Goal: Task Accomplishment & Management: Manage account settings

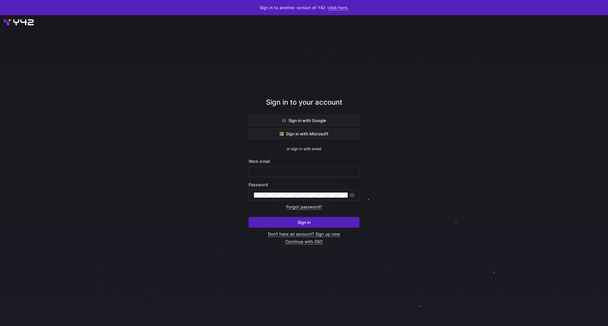
click at [279, 165] on div "Work email" at bounding box center [304, 168] width 111 height 18
click at [286, 171] on input "text" at bounding box center [304, 171] width 100 height 5
click at [249, 217] on button "Sign in" at bounding box center [304, 222] width 111 height 11
click at [307, 198] on div at bounding box center [301, 195] width 94 height 10
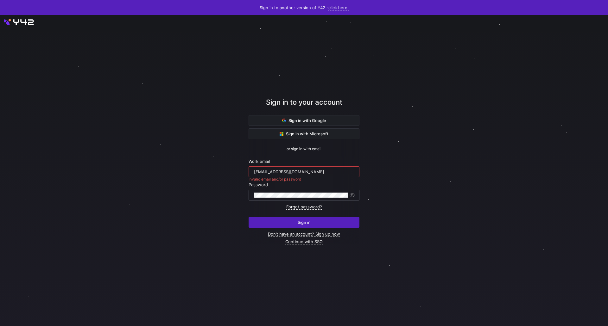
click at [290, 198] on div at bounding box center [301, 195] width 94 height 10
click at [274, 172] on input "zephyr@linjer.co" at bounding box center [304, 171] width 100 height 5
drag, startPoint x: 274, startPoint y: 172, endPoint x: 321, endPoint y: 175, distance: 47.6
click at [321, 175] on div "zephyr@linjer.co" at bounding box center [304, 172] width 100 height 10
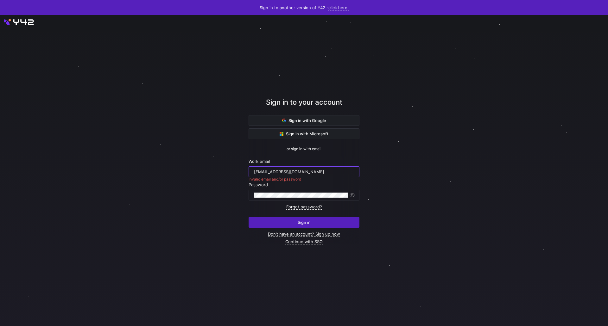
type input "zephyr@peak21.io"
click at [249, 217] on button "Sign in" at bounding box center [304, 222] width 111 height 11
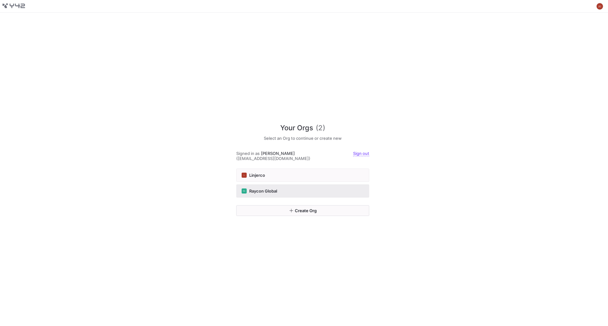
click at [317, 189] on div "RG Raycon Global" at bounding box center [303, 191] width 122 height 5
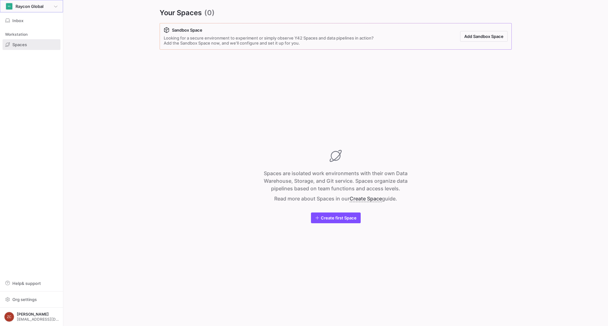
click at [54, 4] on div "RG Raycon Global" at bounding box center [31, 7] width 52 height 8
click at [114, 63] on div at bounding box center [304, 163] width 608 height 326
click at [31, 314] on span "Zephyr Chan" at bounding box center [38, 315] width 42 height 4
click at [35, 306] on span "Sign out" at bounding box center [29, 305] width 44 height 5
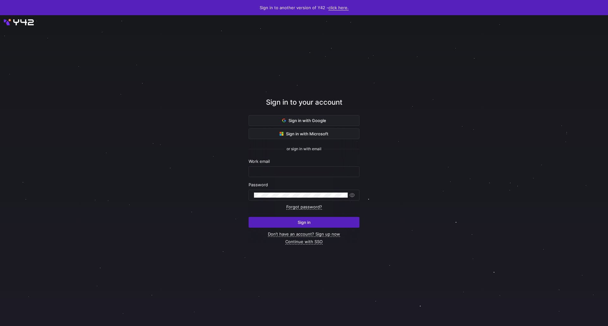
click at [331, 8] on link "click here." at bounding box center [338, 7] width 20 height 5
click at [416, 68] on div at bounding box center [304, 163] width 608 height 326
click at [339, 10] on link "click here." at bounding box center [338, 7] width 20 height 5
click at [413, 67] on div at bounding box center [304, 163] width 608 height 326
click at [326, 172] on input "text" at bounding box center [304, 171] width 100 height 5
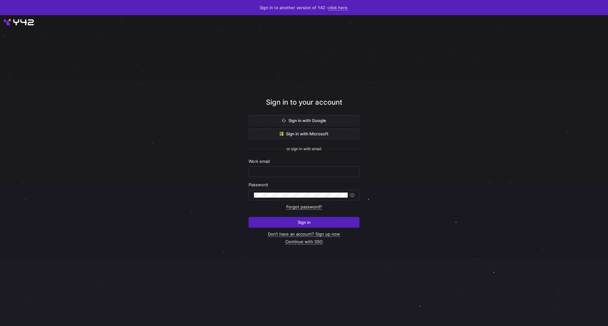
click at [400, 169] on div at bounding box center [303, 171] width 549 height 284
click at [296, 169] on div at bounding box center [304, 172] width 100 height 10
type input "zchan@rayconglobal.com"
click at [249, 217] on button "Sign in" at bounding box center [304, 222] width 111 height 11
click at [286, 174] on input "zchan@rayconglobal.com" at bounding box center [304, 171] width 100 height 5
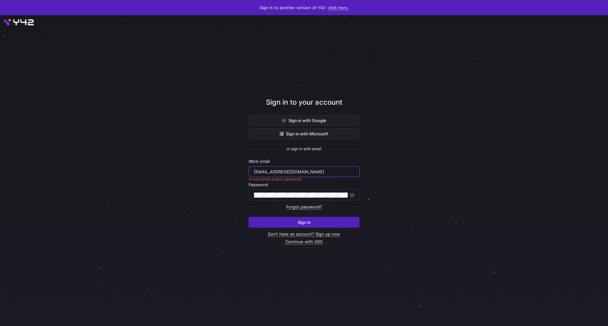
click at [286, 174] on input "zchan@rayconglobal.com" at bounding box center [304, 171] width 100 height 5
drag, startPoint x: 416, startPoint y: 108, endPoint x: 435, endPoint y: 214, distance: 107.8
click at [435, 214] on div at bounding box center [304, 171] width 548 height 281
click at [435, 214] on div at bounding box center [303, 171] width 547 height 280
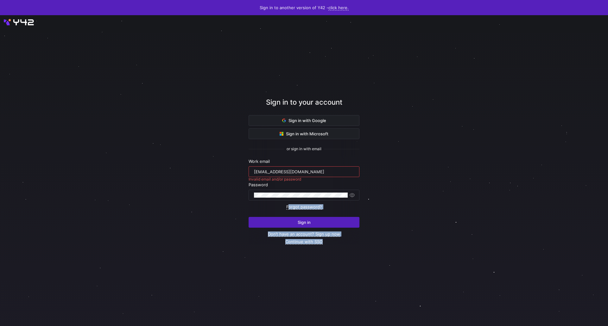
drag, startPoint x: 264, startPoint y: 203, endPoint x: 424, endPoint y: 275, distance: 175.4
click at [424, 275] on div "Sign in to your account Sign in with Google Sign in with Microsoft or sign in w…" at bounding box center [304, 170] width 608 height 311
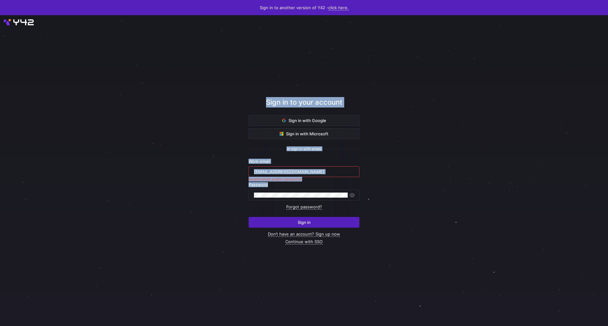
click at [424, 275] on div at bounding box center [303, 171] width 547 height 280
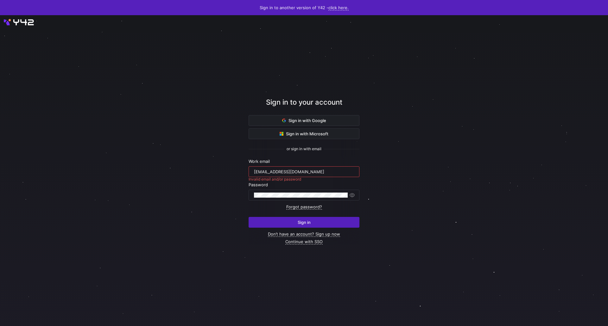
drag, startPoint x: 424, startPoint y: 275, endPoint x: 233, endPoint y: 60, distance: 286.7
click at [233, 60] on div at bounding box center [303, 171] width 547 height 280
drag, startPoint x: 233, startPoint y: 60, endPoint x: 409, endPoint y: 253, distance: 260.5
click at [409, 253] on div at bounding box center [303, 171] width 547 height 280
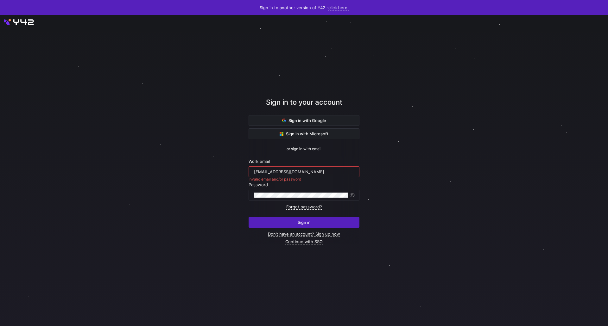
click at [409, 253] on div at bounding box center [303, 171] width 547 height 280
drag, startPoint x: 409, startPoint y: 253, endPoint x: 233, endPoint y: 76, distance: 249.4
click at [233, 76] on div at bounding box center [303, 171] width 547 height 280
drag, startPoint x: 233, startPoint y: 76, endPoint x: 427, endPoint y: 197, distance: 228.7
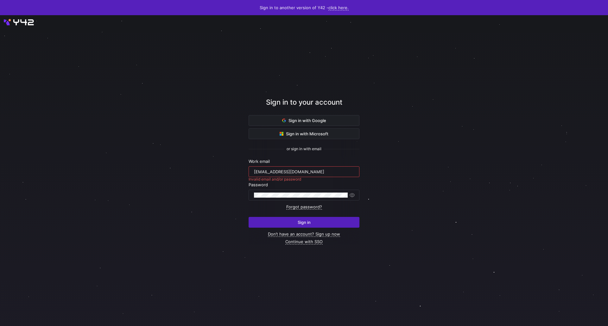
click at [427, 197] on div at bounding box center [303, 171] width 547 height 280
drag, startPoint x: 427, startPoint y: 197, endPoint x: 236, endPoint y: 70, distance: 229.7
click at [236, 70] on div at bounding box center [303, 171] width 547 height 280
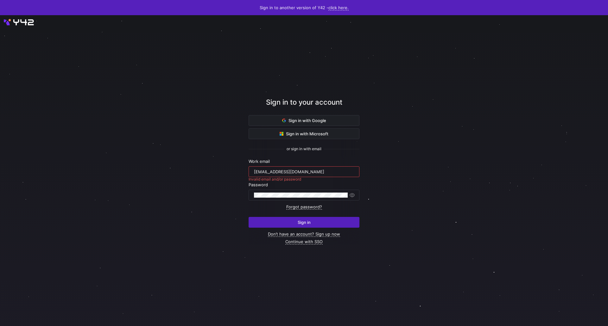
drag, startPoint x: 236, startPoint y: 70, endPoint x: 402, endPoint y: 178, distance: 198.2
click at [402, 178] on div at bounding box center [303, 171] width 547 height 280
click at [365, 65] on div at bounding box center [303, 171] width 547 height 280
click at [334, 7] on link "click here." at bounding box center [338, 7] width 20 height 5
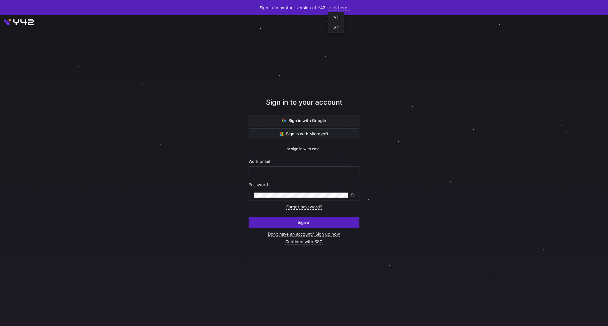
click at [428, 47] on div at bounding box center [304, 163] width 608 height 326
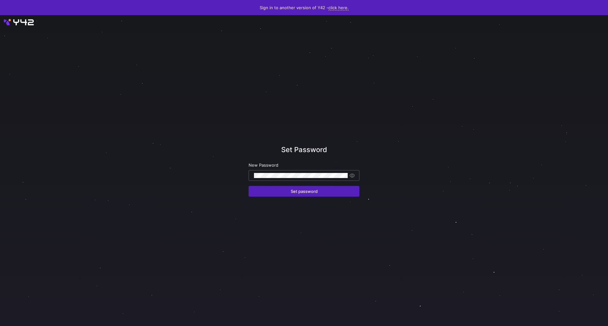
click at [283, 179] on div at bounding box center [301, 176] width 94 height 10
click at [249, 186] on button "Set password" at bounding box center [304, 191] width 111 height 11
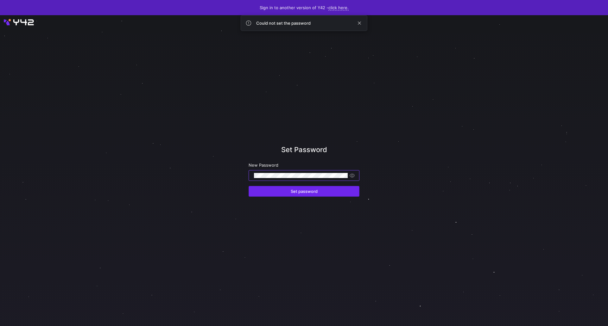
click at [306, 190] on span "Set password" at bounding box center [304, 191] width 27 height 5
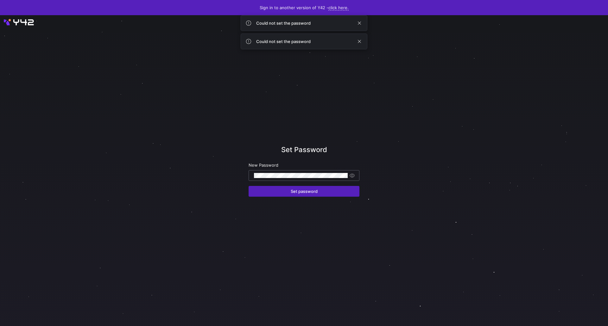
click at [249, 186] on button "Set password" at bounding box center [304, 191] width 111 height 11
click at [276, 173] on div at bounding box center [301, 176] width 94 height 10
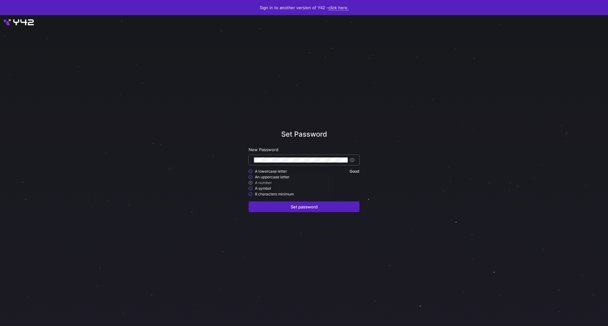
click at [249, 202] on button "Set password" at bounding box center [304, 207] width 111 height 11
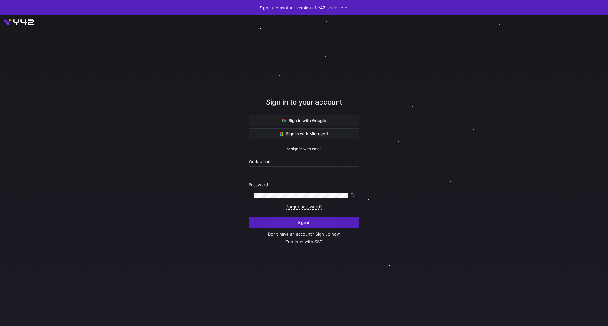
click at [297, 166] on div "Work email" at bounding box center [304, 168] width 111 height 18
click at [302, 169] on div at bounding box center [304, 172] width 100 height 10
type input "zchan@rayconglobal.com"
click at [249, 217] on button "Sign in" at bounding box center [304, 222] width 111 height 11
